Goal: Information Seeking & Learning: Find specific fact

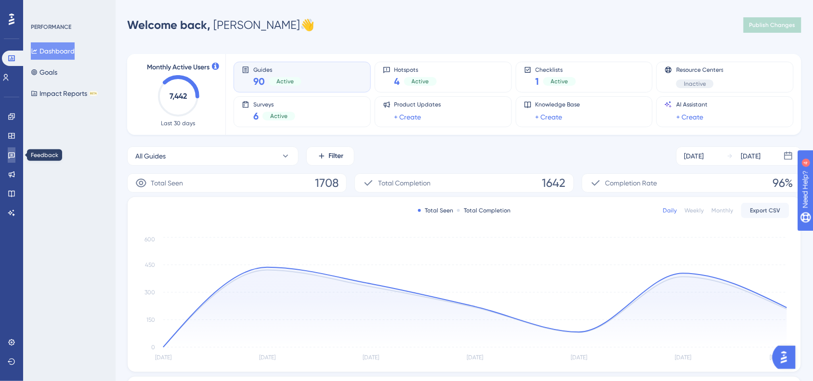
click at [9, 160] on link at bounding box center [12, 154] width 8 height 15
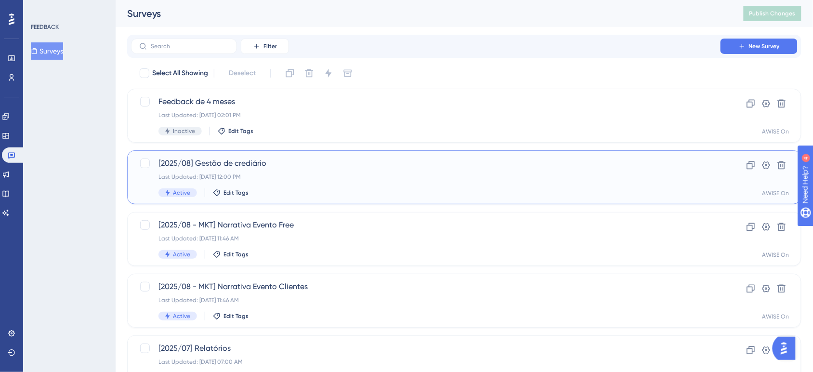
click at [362, 179] on div "Last Updated: [DATE] 12:00 PM" at bounding box center [425, 177] width 535 height 8
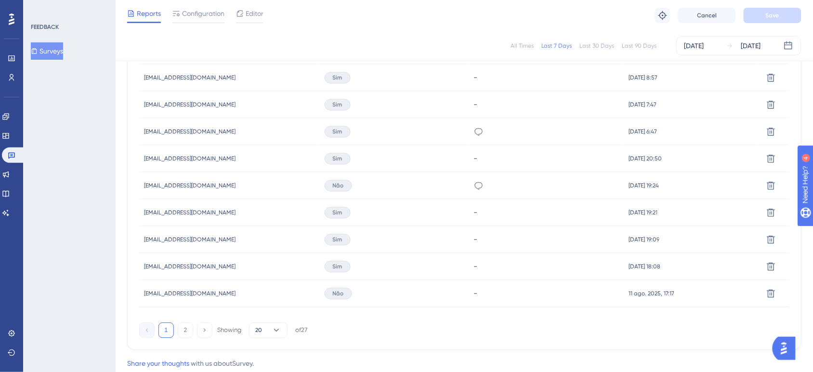
scroll to position [650, 0]
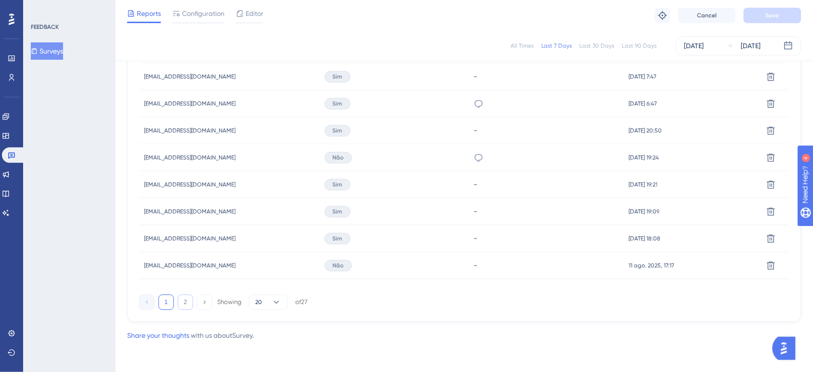
click at [188, 302] on button "2" at bounding box center [185, 301] width 15 height 15
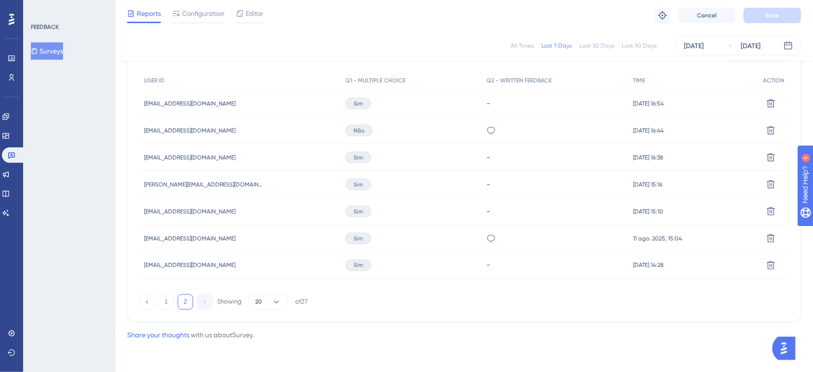
scroll to position [299, 0]
click at [161, 303] on button "1" at bounding box center [165, 302] width 15 height 15
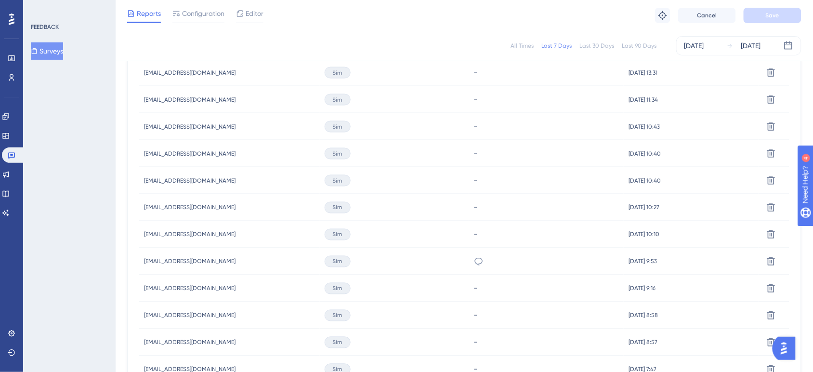
scroll to position [420, 0]
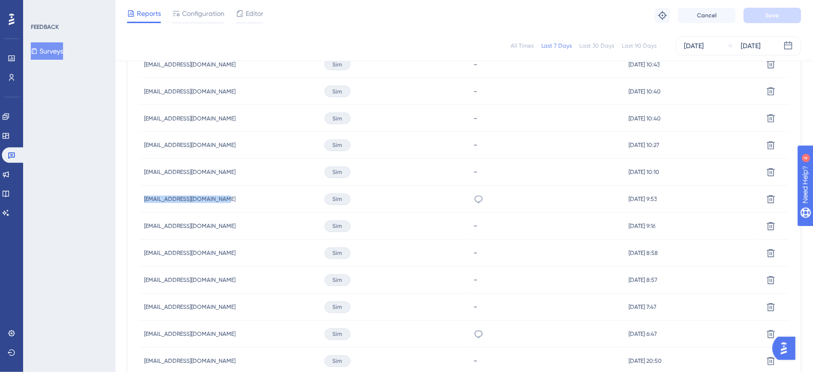
drag, startPoint x: 259, startPoint y: 198, endPoint x: 140, endPoint y: 207, distance: 119.3
click at [140, 207] on div "[EMAIL_ADDRESS][DOMAIN_NAME] [EMAIL_ADDRESS][DOMAIN_NAME]" at bounding box center [229, 199] width 181 height 27
click at [159, 200] on span "[EMAIL_ADDRESS][DOMAIN_NAME]" at bounding box center [190, 200] width 92 height 8
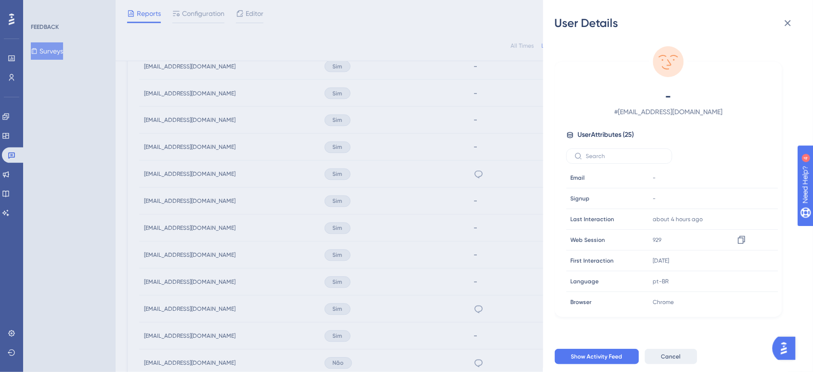
scroll to position [409, 0]
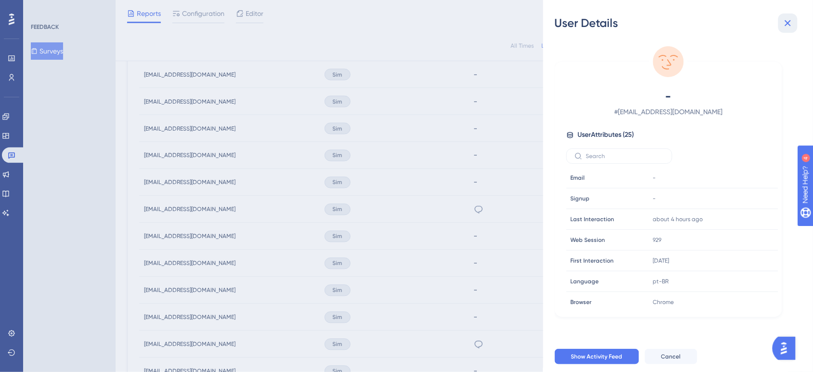
click at [791, 23] on icon at bounding box center [788, 23] width 12 height 12
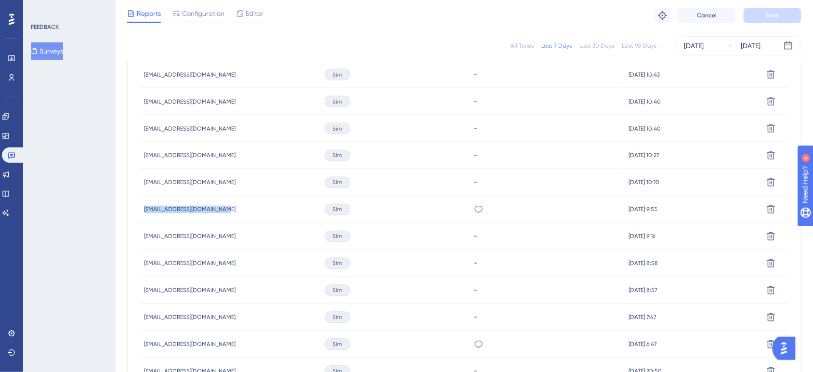
copy span "[EMAIL_ADDRESS][DOMAIN_NAME]"
drag, startPoint x: 140, startPoint y: 207, endPoint x: 227, endPoint y: 207, distance: 87.7
click at [227, 207] on div "[EMAIL_ADDRESS][DOMAIN_NAME] [EMAIL_ADDRESS][DOMAIN_NAME]" at bounding box center [229, 209] width 181 height 27
copy span "[EMAIL_ADDRESS][DOMAIN_NAME]"
drag, startPoint x: 238, startPoint y: 343, endPoint x: 566, endPoint y: 26, distance: 455.9
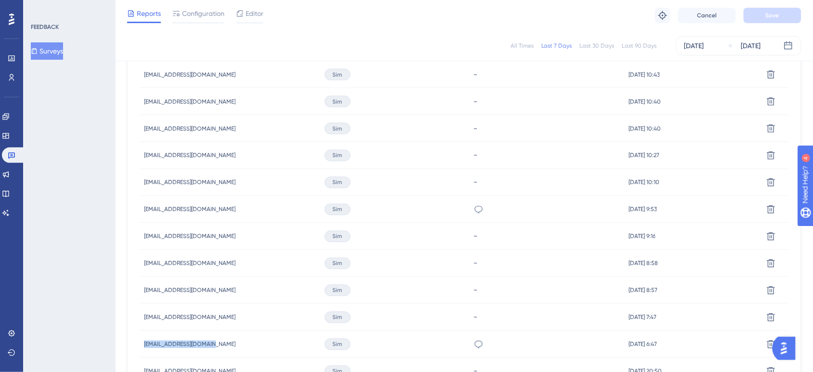
click at [132, 356] on div "Latest Responses Export CSV USER ID Q1 - MULTIPLE CHOICE Q2 - WRITTEN FEEDBACK …" at bounding box center [464, 243] width 674 height 639
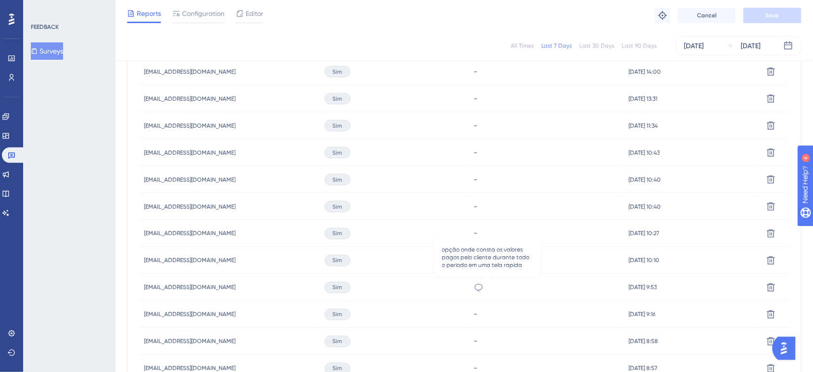
click at [483, 290] on icon at bounding box center [479, 288] width 8 height 8
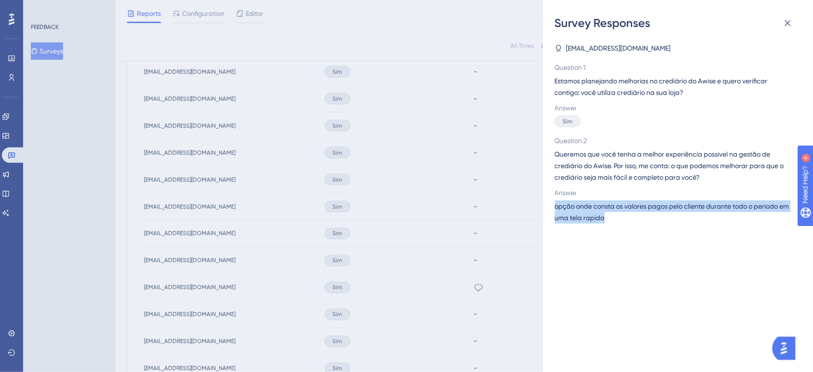
drag, startPoint x: 632, startPoint y: 220, endPoint x: 555, endPoint y: 203, distance: 78.8
click at [555, 203] on div "Survey Responses [EMAIL_ADDRESS][DOMAIN_NAME] Question 1 Estamos planejando mel…" at bounding box center [678, 186] width 270 height 372
copy span "opção onde consta os valores pagos pelo cliente durante todo o periodo em uma t…"
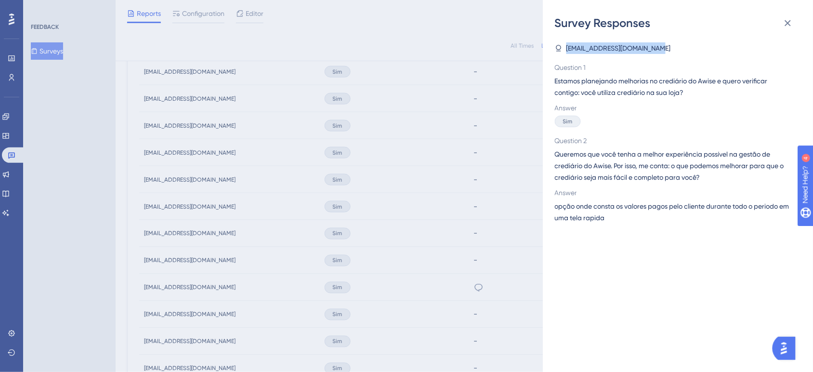
drag, startPoint x: 660, startPoint y: 51, endPoint x: 557, endPoint y: 51, distance: 103.6
click at [557, 51] on div "[EMAIL_ADDRESS][DOMAIN_NAME]" at bounding box center [674, 48] width 239 height 12
copy span "[EMAIL_ADDRESS][DOMAIN_NAME]"
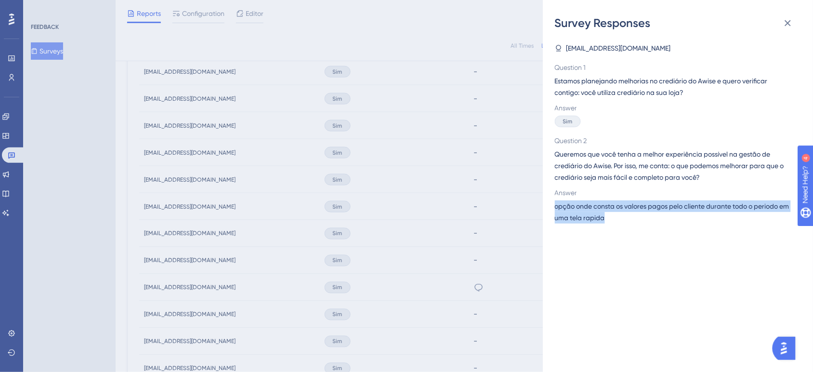
drag, startPoint x: 637, startPoint y: 216, endPoint x: 555, endPoint y: 210, distance: 82.6
click at [555, 210] on span "opção onde consta os valores pagos pelo cliente durante todo o periodo em uma t…" at bounding box center [674, 211] width 239 height 23
copy span "opção onde consta os valores pagos pelo cliente durante todo o periodo em uma t…"
click at [797, 22] on button at bounding box center [788, 22] width 19 height 19
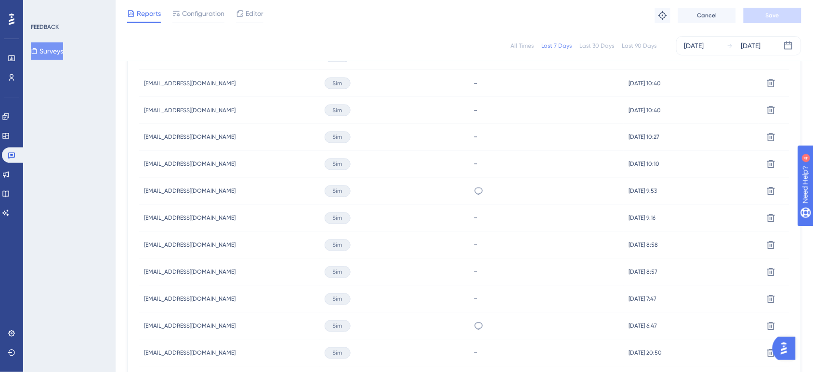
scroll to position [409, 0]
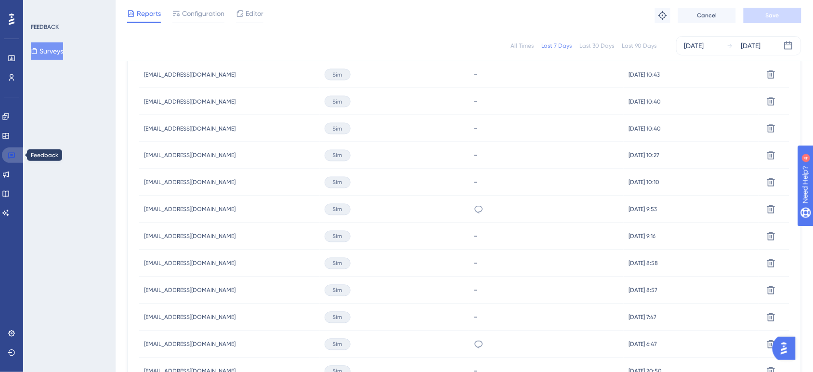
click at [16, 155] on link at bounding box center [13, 154] width 23 height 15
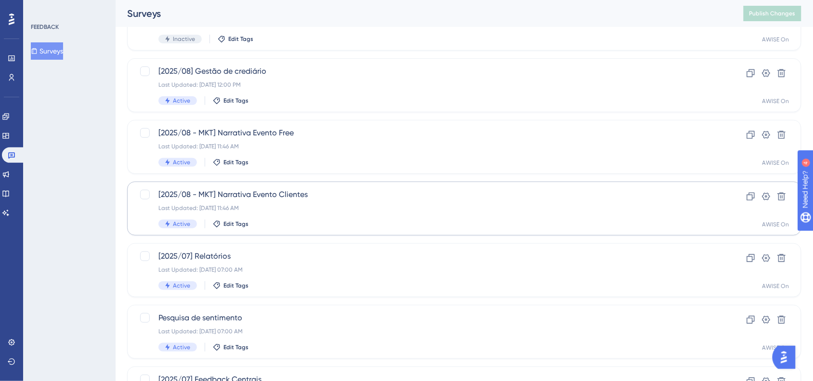
scroll to position [120, 0]
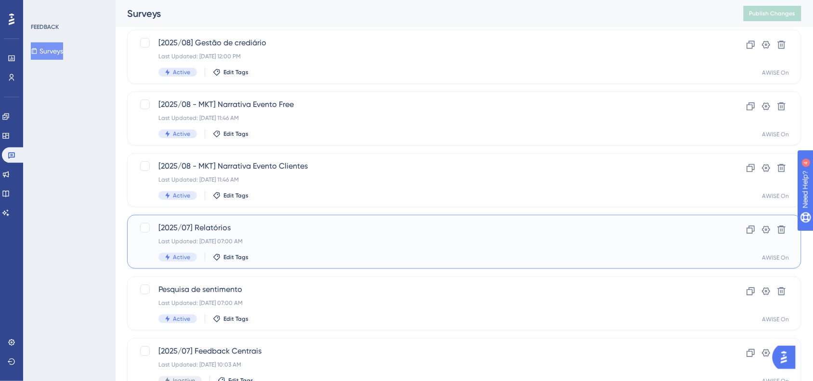
click at [319, 238] on div "Last Updated: [DATE] 07:00 AM" at bounding box center [425, 242] width 535 height 8
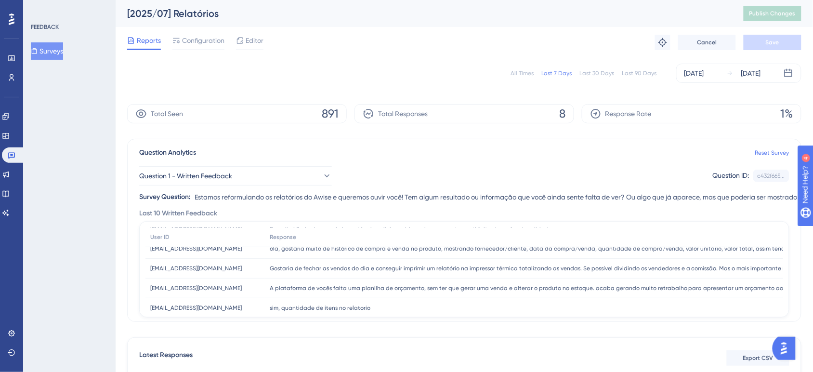
scroll to position [120, 0]
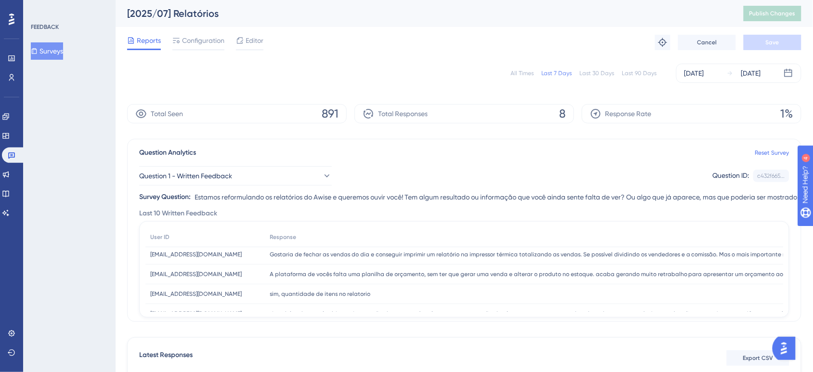
click at [526, 78] on div "All Times Last 7 Days Last 30 Days Last 90 Days Aug 06 2025 Aug 12 2025" at bounding box center [464, 73] width 674 height 19
click at [525, 75] on div "All Times" at bounding box center [522, 73] width 23 height 8
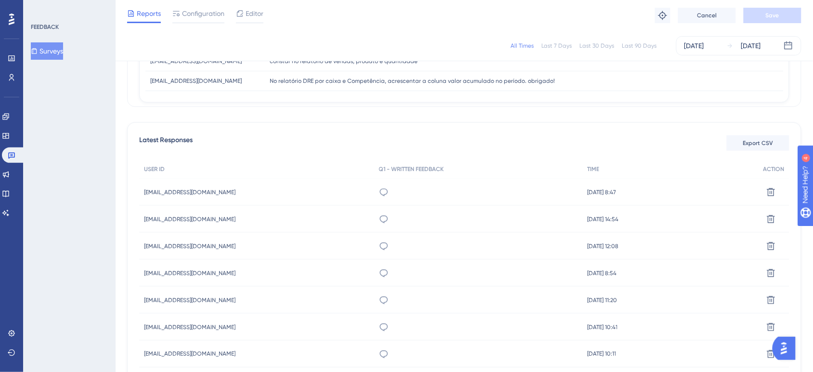
scroll to position [241, 0]
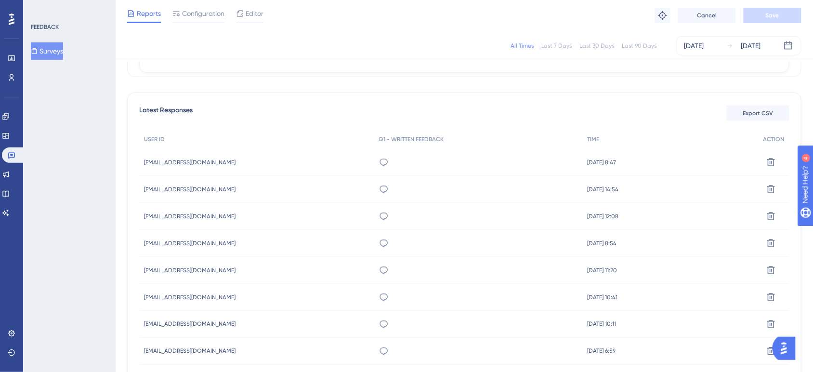
drag, startPoint x: 382, startPoint y: 299, endPoint x: 350, endPoint y: 299, distance: 31.3
click at [350, 299] on div "victorelioterio.ti@gmail.com victorelioterio.ti@gmail.com" at bounding box center [256, 297] width 235 height 27
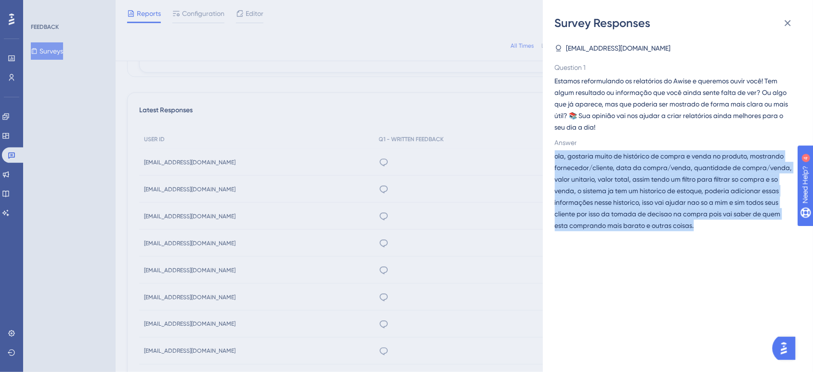
drag, startPoint x: 748, startPoint y: 229, endPoint x: 555, endPoint y: 160, distance: 204.8
click at [555, 160] on span "ola, gostaria muito de histórico de compra e venda no produto, mostrando fornec…" at bounding box center [674, 190] width 239 height 81
copy span "ola, gostaria muito de histórico de compra e venda no produto, mostrando fornec…"
